Goal: Use online tool/utility

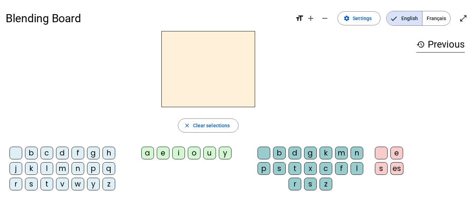
click at [48, 167] on div "l" at bounding box center [47, 168] width 13 height 13
click at [162, 155] on div "e" at bounding box center [163, 153] width 13 height 13
click at [210, 154] on div "u" at bounding box center [209, 153] width 13 height 13
click at [49, 185] on div "t" at bounding box center [47, 184] width 13 height 13
click at [63, 149] on div "d" at bounding box center [62, 153] width 13 height 13
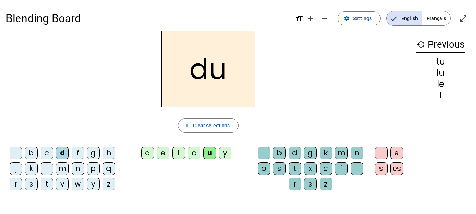
click at [164, 155] on div "e" at bounding box center [163, 153] width 13 height 13
click at [47, 185] on div "t" at bounding box center [47, 184] width 13 height 13
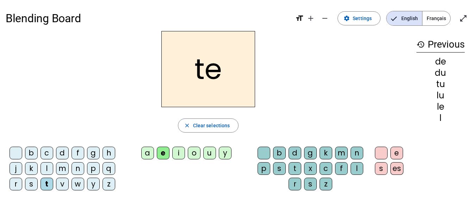
click at [145, 156] on div "a" at bounding box center [147, 153] width 13 height 13
click at [60, 167] on div "m" at bounding box center [62, 168] width 13 height 13
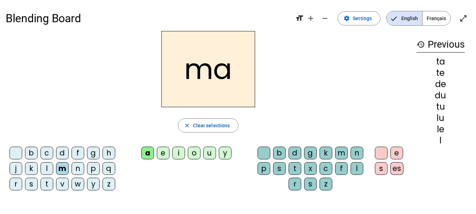
click at [163, 154] on div "e" at bounding box center [163, 153] width 13 height 13
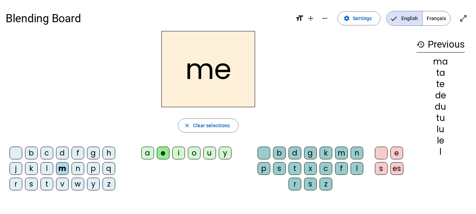
click at [176, 152] on div "i" at bounding box center [178, 153] width 13 height 13
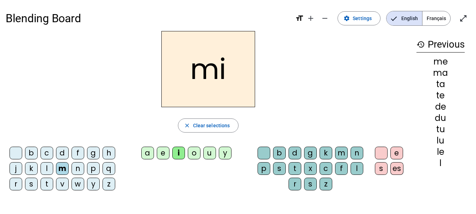
click at [196, 152] on div "o" at bounding box center [194, 153] width 13 height 13
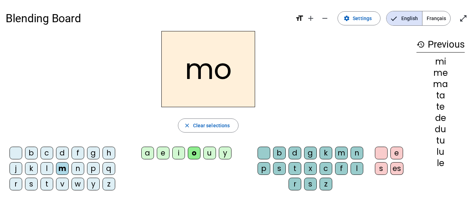
click at [212, 153] on div "u" at bounding box center [209, 153] width 13 height 13
